Goal: Navigation & Orientation: Find specific page/section

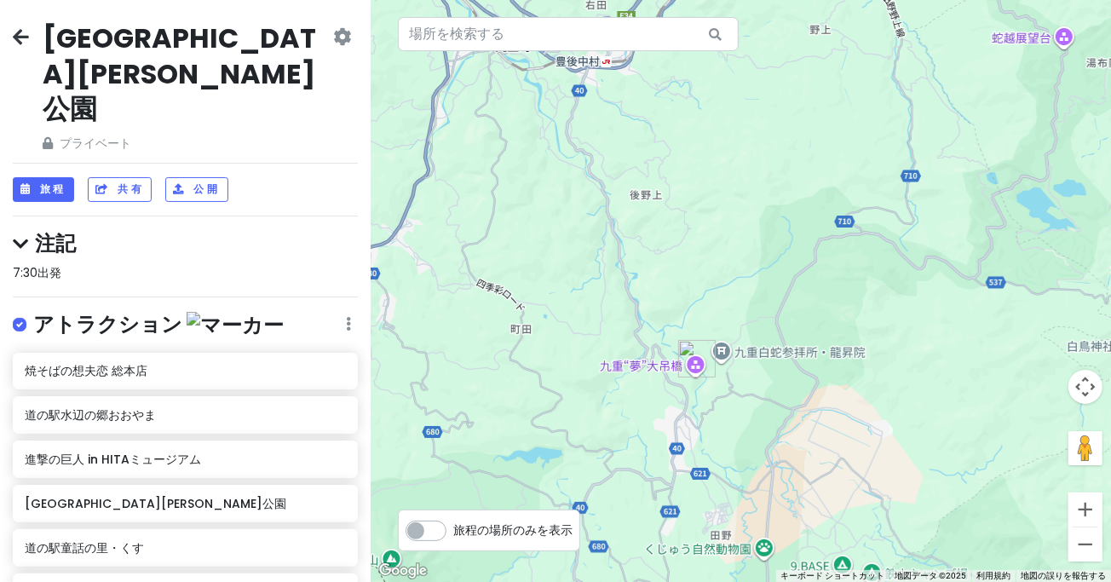
drag, startPoint x: 680, startPoint y: 283, endPoint x: 663, endPoint y: 299, distance: 23.5
click at [669, 293] on div "昭和の町 3.9 （3,241） 日本、[STREET_ADDRESS][PERSON_NAME][PERSON_NAME] [PHONE_NUMBER] ·…" at bounding box center [741, 291] width 740 height 582
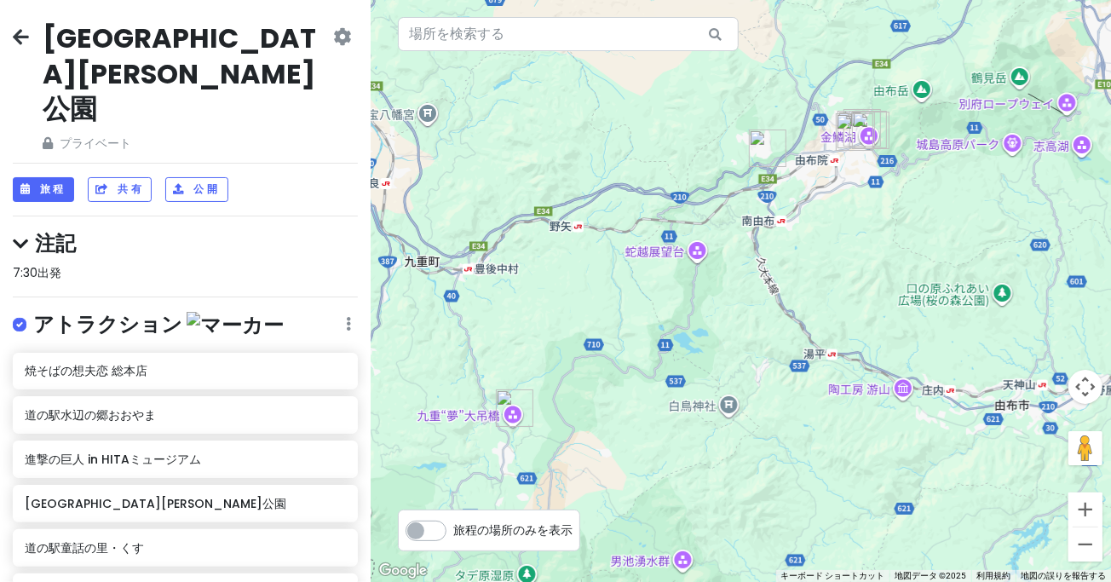
drag, startPoint x: 916, startPoint y: 267, endPoint x: 825, endPoint y: 301, distance: 97.3
click at [825, 305] on div "昭和の町 3.9 （3,241） 日本、[STREET_ADDRESS][PERSON_NAME][PERSON_NAME] [PHONE_NUMBER] ·…" at bounding box center [741, 291] width 740 height 582
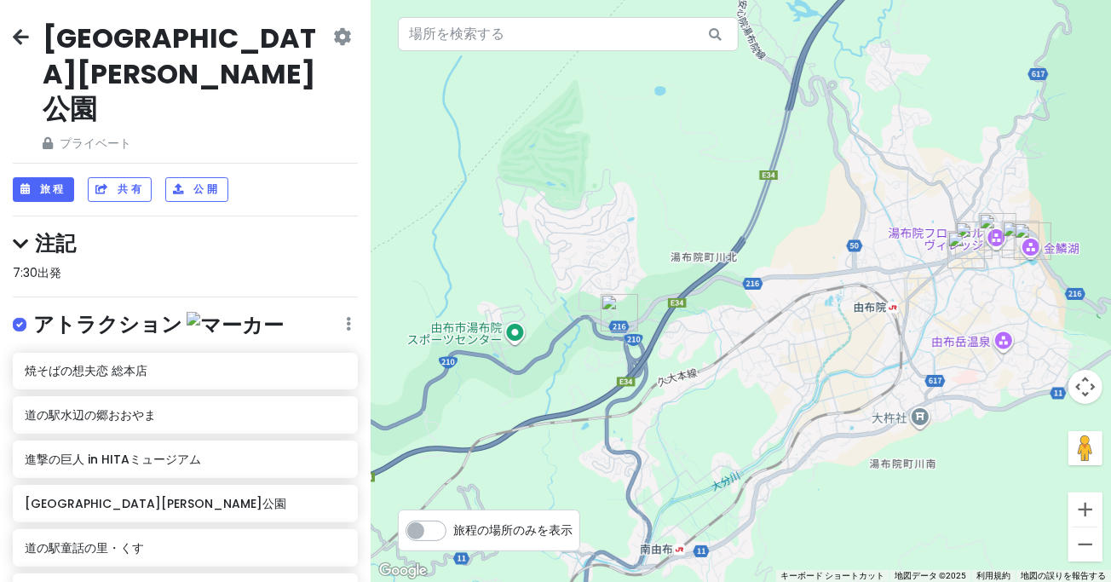
drag, startPoint x: 789, startPoint y: 169, endPoint x: 873, endPoint y: 206, distance: 92.3
click at [873, 206] on div "昭和の町 3.9 （3,241） 日本、[STREET_ADDRESS][PERSON_NAME][PERSON_NAME] [PHONE_NUMBER] ·…" at bounding box center [741, 291] width 740 height 582
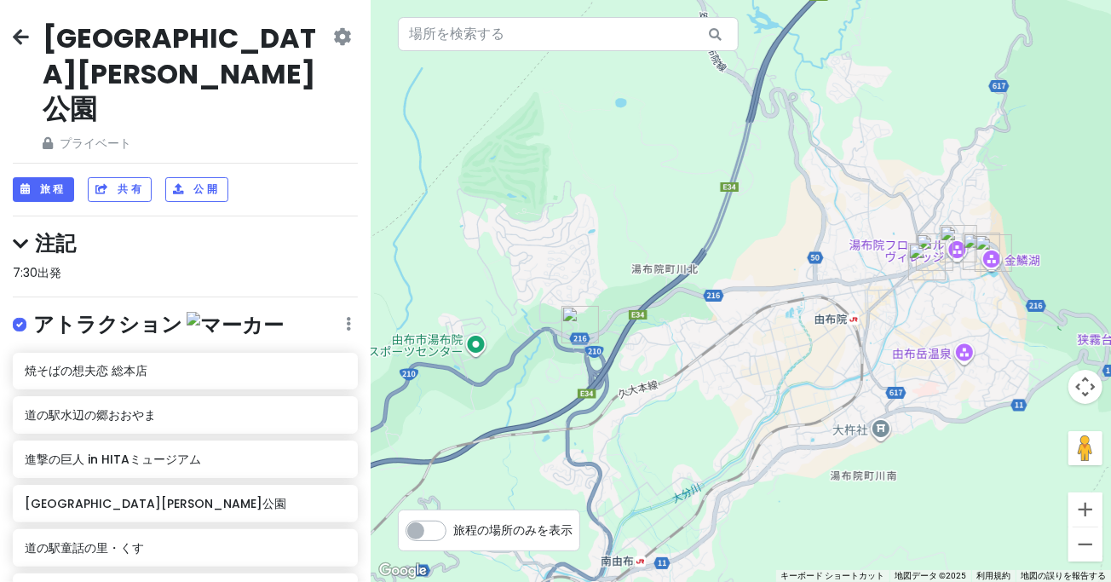
drag, startPoint x: 866, startPoint y: 204, endPoint x: 773, endPoint y: 235, distance: 97.8
click at [773, 235] on div "昭和の町 3.9 （3,241） 日本、[STREET_ADDRESS][PERSON_NAME][PERSON_NAME] [PHONE_NUMBER] ·…" at bounding box center [741, 291] width 740 height 582
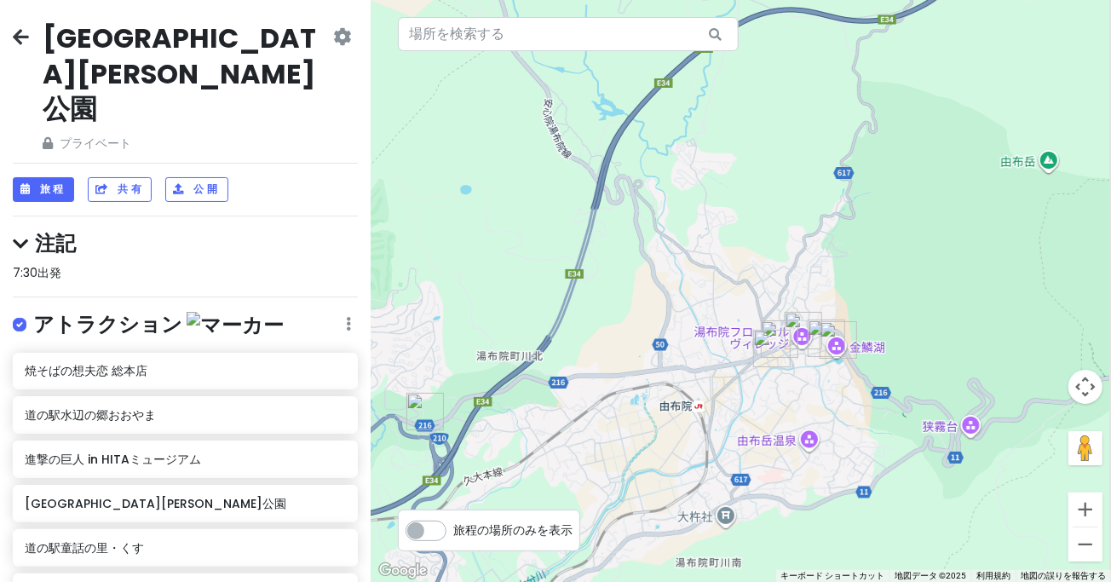
drag, startPoint x: 882, startPoint y: 176, endPoint x: 791, endPoint y: 232, distance: 107.1
click at [791, 232] on div "昭和の町 3.9 （3,241） 日本、[STREET_ADDRESS][PERSON_NAME][PERSON_NAME] [PHONE_NUMBER] ·…" at bounding box center [741, 291] width 740 height 582
click at [734, 295] on div "昭和の町 3.9 （3,241） 日本、[STREET_ADDRESS][PERSON_NAME][PERSON_NAME] [PHONE_NUMBER] ·…" at bounding box center [741, 291] width 740 height 582
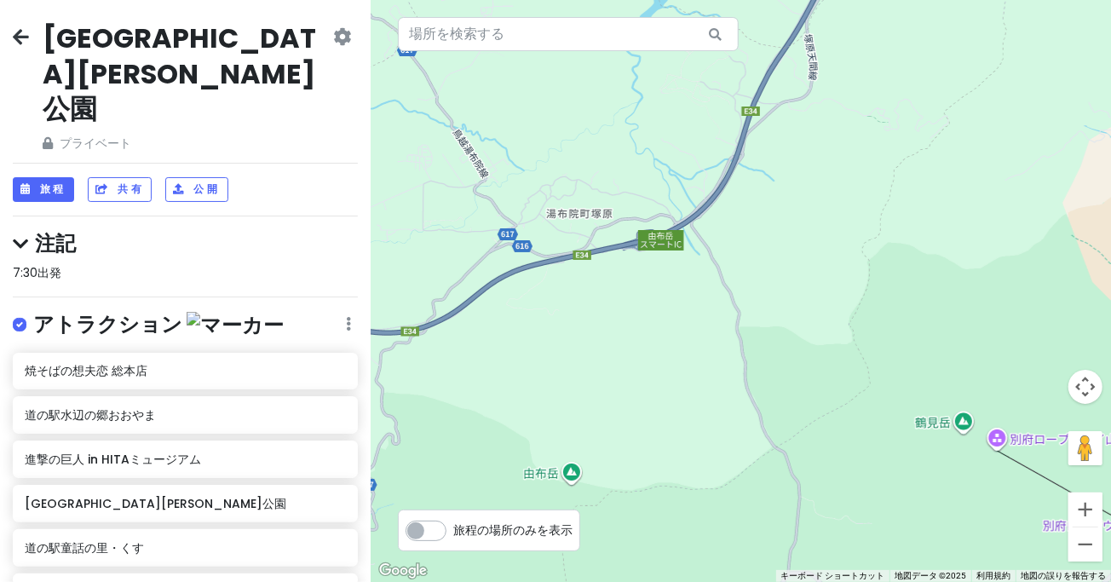
drag, startPoint x: 777, startPoint y: 389, endPoint x: 854, endPoint y: 463, distance: 106.1
click at [854, 465] on div "昭和の町 3.9 （3,241） 日本、[STREET_ADDRESS][PERSON_NAME][PERSON_NAME] [PHONE_NUMBER] ·…" at bounding box center [741, 291] width 740 height 582
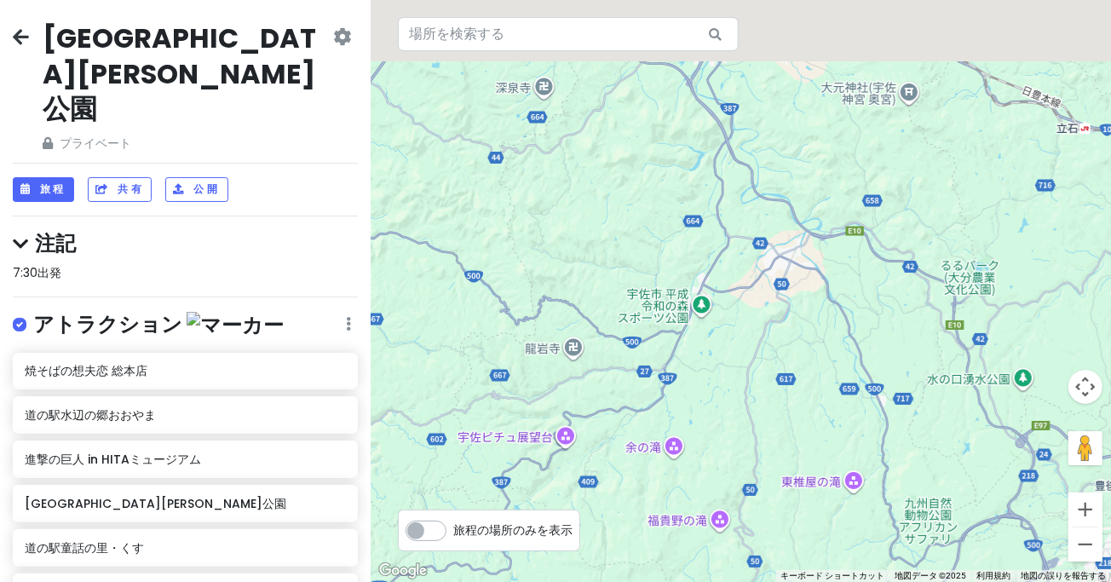
drag, startPoint x: 848, startPoint y: 331, endPoint x: 852, endPoint y: 446, distance: 115.1
click at [852, 446] on div "昭和の町 3.9 （3,241） 日本、[STREET_ADDRESS][PERSON_NAME][PERSON_NAME] [PHONE_NUMBER] ·…" at bounding box center [741, 291] width 740 height 582
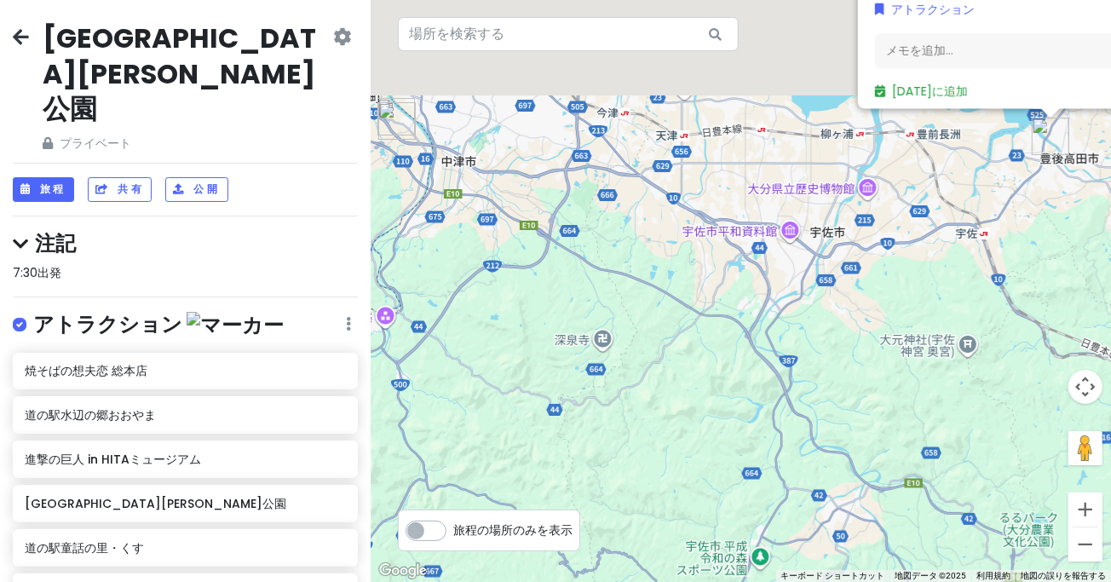
drag, startPoint x: 812, startPoint y: 352, endPoint x: 855, endPoint y: 468, distance: 123.5
click at [855, 468] on div "昭和の町 3.9 （3,241） 日本、[STREET_ADDRESS][PERSON_NAME][PERSON_NAME] [PHONE_NUMBER] ·…" at bounding box center [741, 291] width 740 height 582
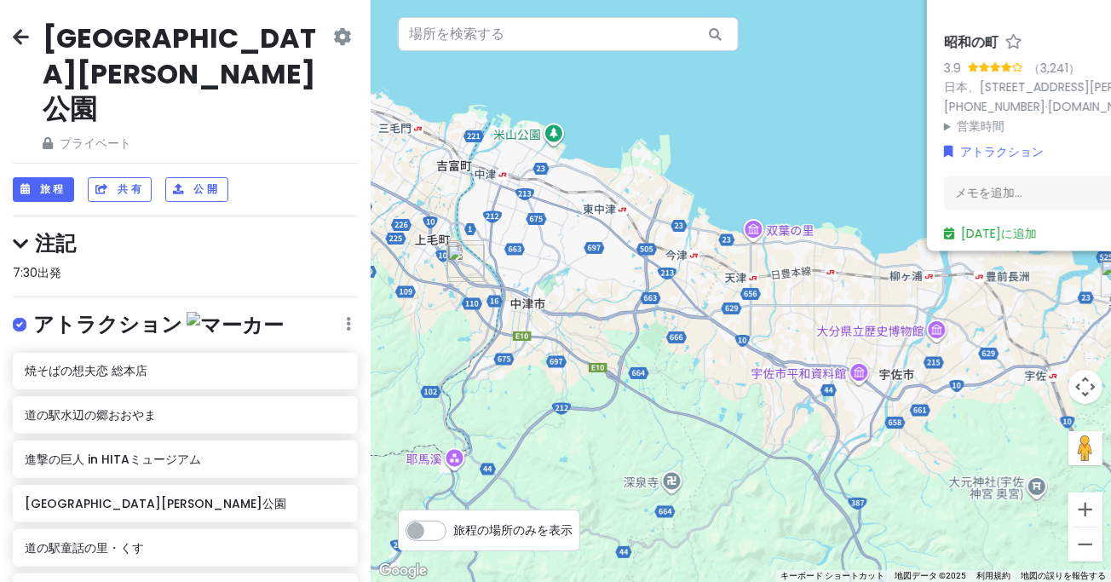
drag, startPoint x: 587, startPoint y: 239, endPoint x: 651, endPoint y: 309, distance: 95.3
click at [651, 309] on div "昭和の町 3.9 （3,241） 日本、[STREET_ADDRESS][PERSON_NAME][PERSON_NAME] [PHONE_NUMBER] ·…" at bounding box center [741, 291] width 740 height 582
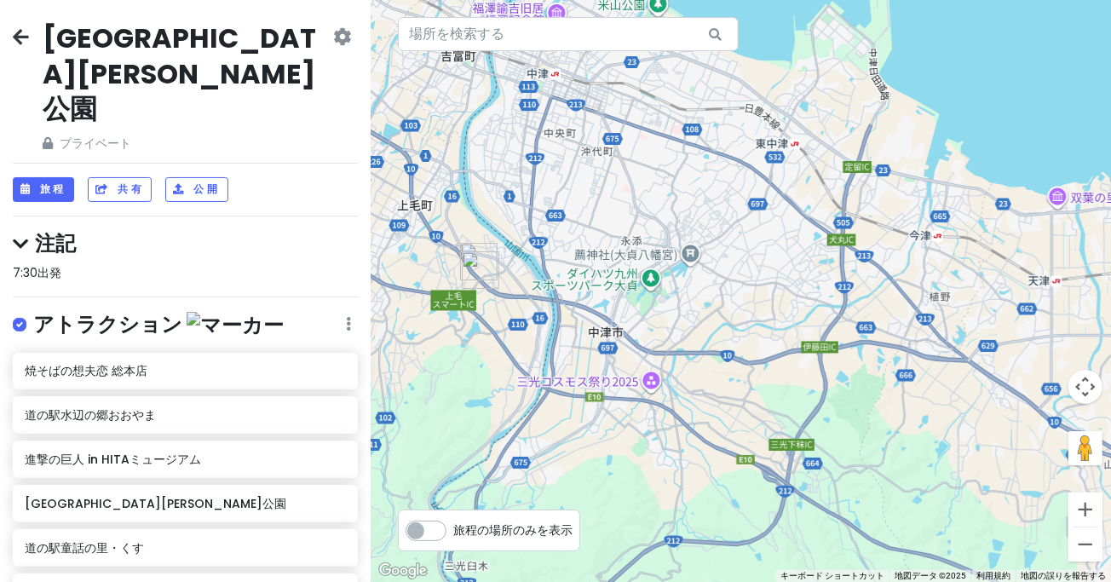
drag, startPoint x: 628, startPoint y: 343, endPoint x: 737, endPoint y: 311, distance: 113.5
click at [736, 312] on div "昭和の町 3.9 （3,241） 日本、[STREET_ADDRESS][PERSON_NAME][PERSON_NAME] [PHONE_NUMBER] ·…" at bounding box center [741, 291] width 740 height 582
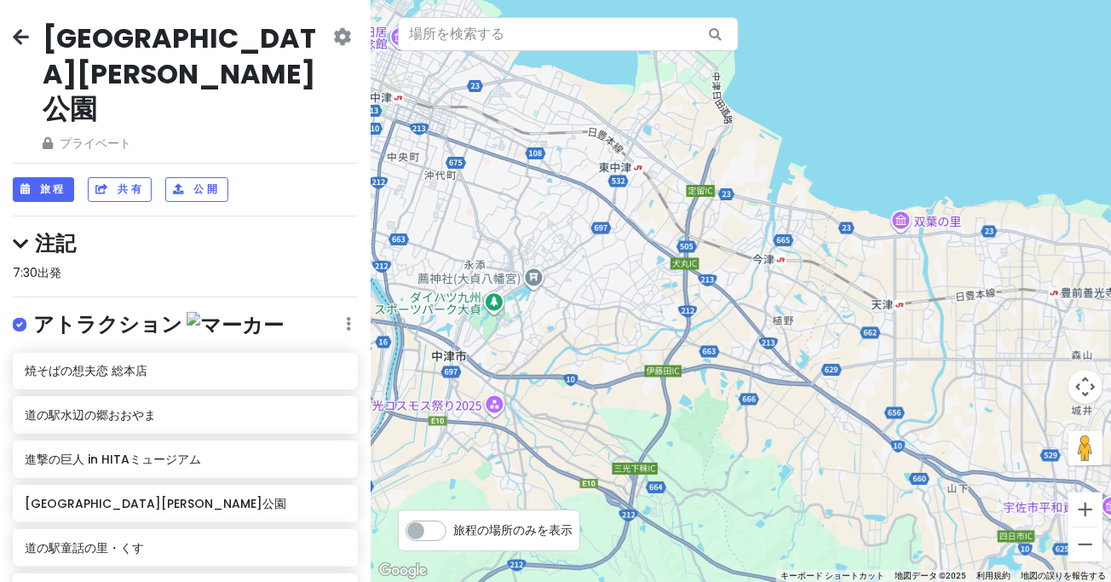
drag, startPoint x: 742, startPoint y: 333, endPoint x: 622, endPoint y: 359, distance: 122.8
click at [622, 359] on div "昭和の町 3.9 （3,241） 日本、[STREET_ADDRESS][PERSON_NAME][PERSON_NAME] [PHONE_NUMBER] ·…" at bounding box center [741, 291] width 740 height 582
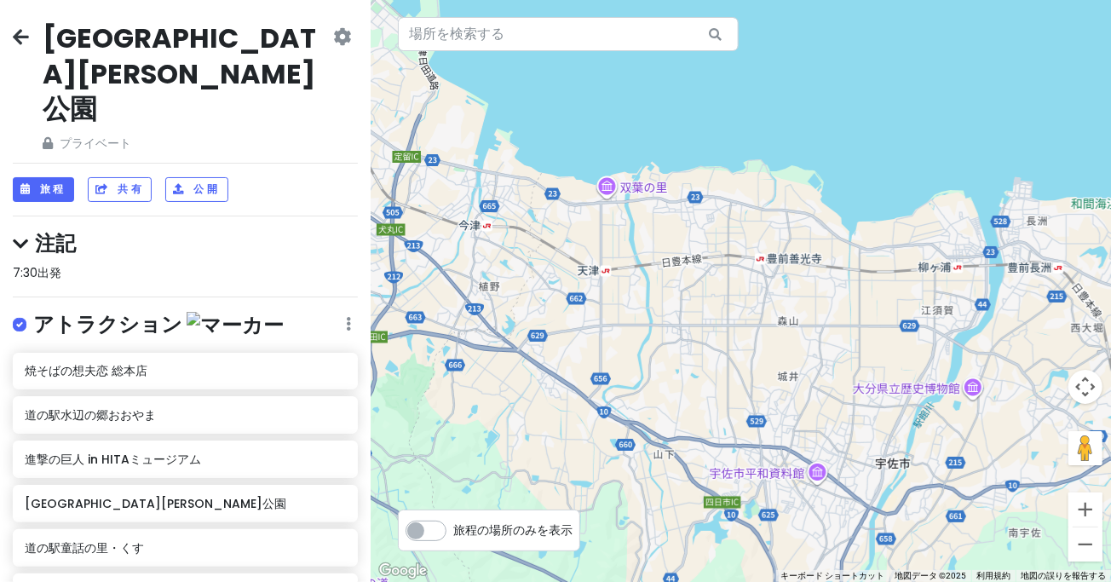
drag, startPoint x: 884, startPoint y: 341, endPoint x: 626, endPoint y: 296, distance: 261.9
click at [626, 296] on div "昭和の町 3.9 （3,241） 日本、[STREET_ADDRESS][PERSON_NAME][PERSON_NAME] [PHONE_NUMBER] ·…" at bounding box center [741, 291] width 740 height 582
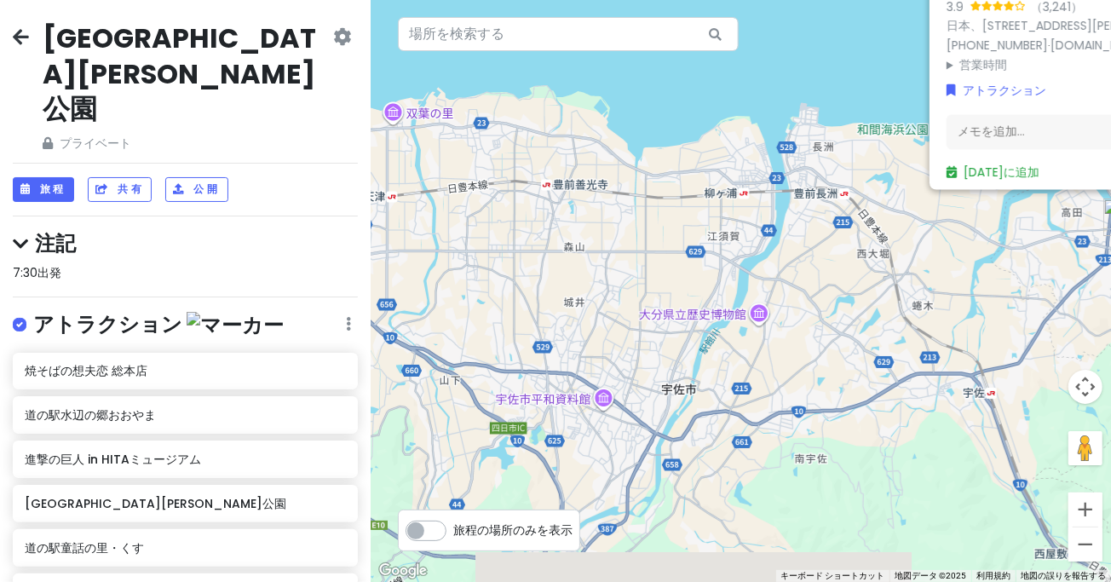
drag, startPoint x: 735, startPoint y: 335, endPoint x: 606, endPoint y: 280, distance: 140.5
click at [606, 280] on div "昭和の町 3.9 （3,241） 日本、[STREET_ADDRESS][PERSON_NAME][PERSON_NAME] [PHONE_NUMBER] ·…" at bounding box center [741, 291] width 740 height 582
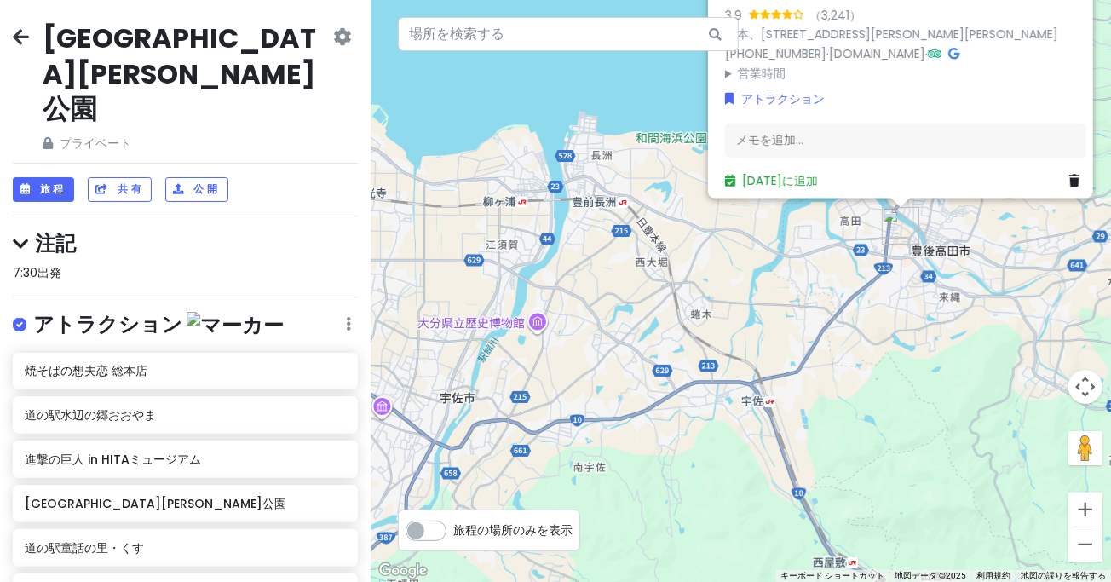
drag, startPoint x: 937, startPoint y: 305, endPoint x: 716, endPoint y: 316, distance: 221.8
click at [716, 316] on div "昭和の町 3.9 （3,241） 日本、[STREET_ADDRESS][PERSON_NAME][PERSON_NAME] [PHONE_NUMBER] ·…" at bounding box center [741, 291] width 740 height 582
